Goal: Task Accomplishment & Management: Use online tool/utility

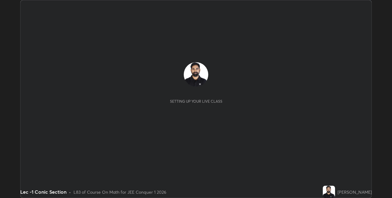
scroll to position [198, 392]
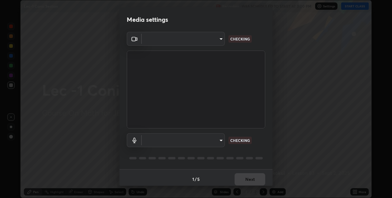
type input "e3e6fd13ef799cde5c9b7fe6f458d6ed022969fe6ce261ce3c0e119950d75ad9"
type input "default"
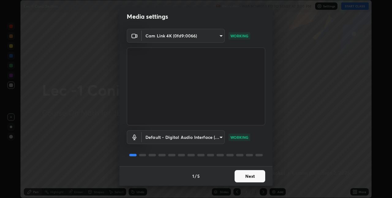
click at [252, 175] on button "Next" at bounding box center [250, 176] width 31 height 12
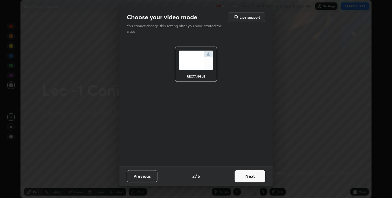
scroll to position [0, 0]
click at [253, 173] on button "Next" at bounding box center [250, 176] width 31 height 12
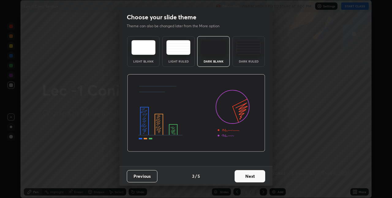
click at [253, 175] on button "Next" at bounding box center [250, 176] width 31 height 12
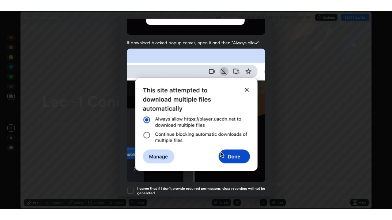
scroll to position [128, 0]
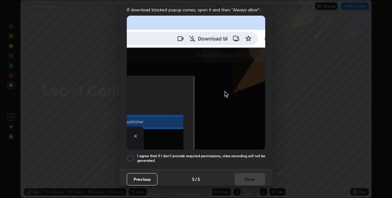
click at [250, 153] on h5 "I agree that if I don't provide required permissions, class recording will not …" at bounding box center [201, 157] width 128 height 9
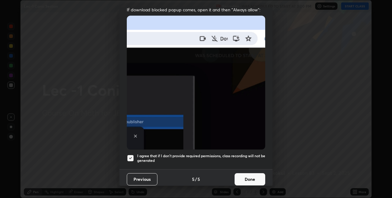
click at [250, 175] on button "Done" at bounding box center [250, 179] width 31 height 12
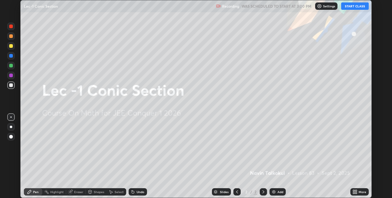
click at [349, 7] on button "START CLASS" at bounding box center [355, 5] width 28 height 7
click at [362, 192] on div "More" at bounding box center [363, 191] width 8 height 3
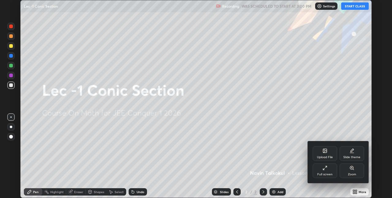
click at [326, 170] on div "Full screen" at bounding box center [325, 170] width 24 height 15
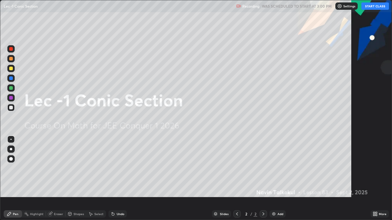
scroll to position [220, 392]
